Goal: Submit feedback/report problem

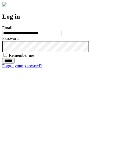
type input "**********"
click at [15, 64] on input "******" at bounding box center [8, 60] width 12 height 5
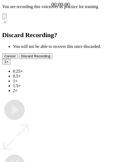
type input "**********"
